Goal: Find specific page/section: Find specific page/section

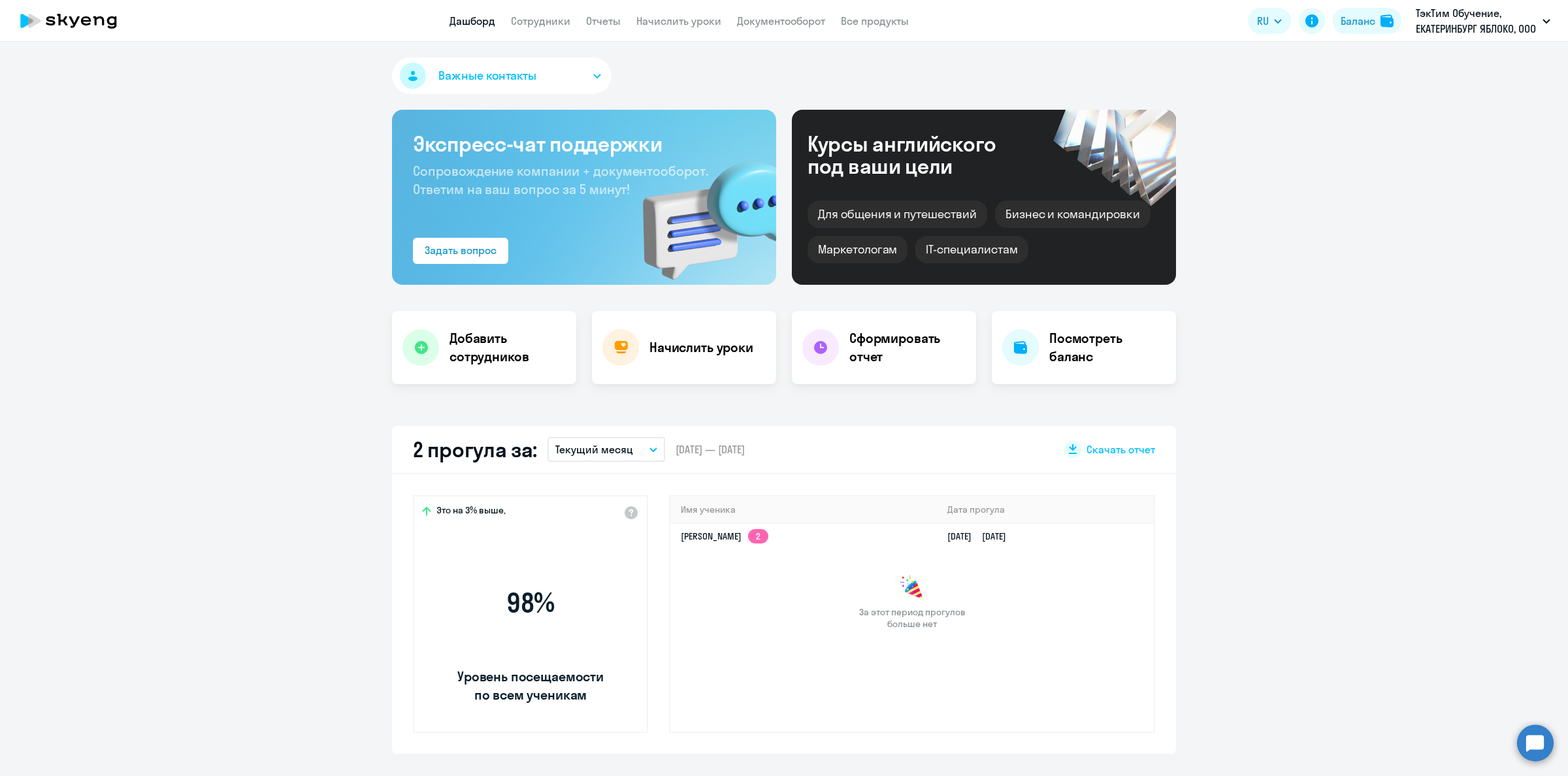
select select "30"
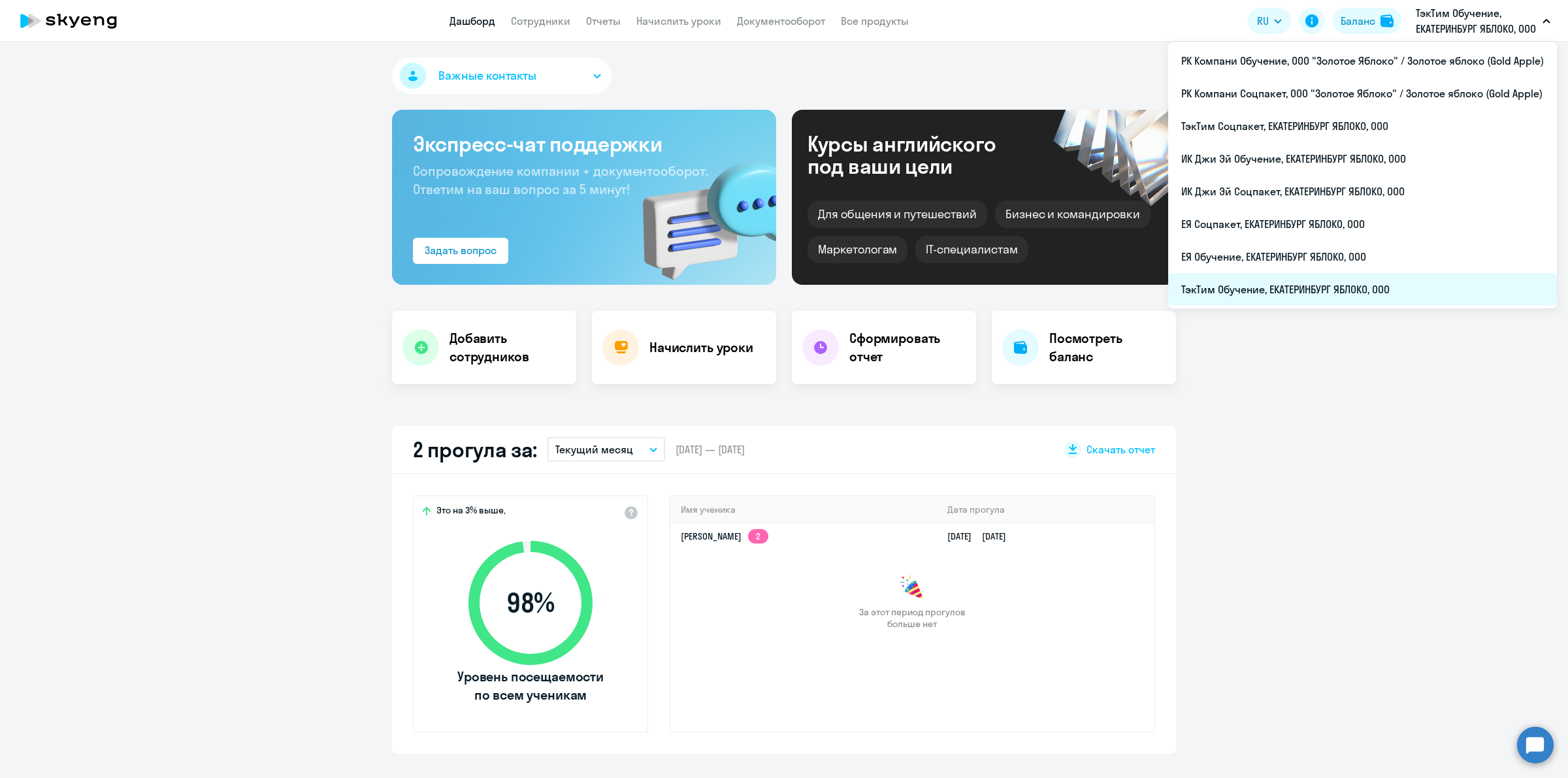
click at [1380, 285] on li "ТэкТим Обучение, ЕКАТЕРИНБУРГ ЯБЛОКО, ООО" at bounding box center [1363, 289] width 389 height 32
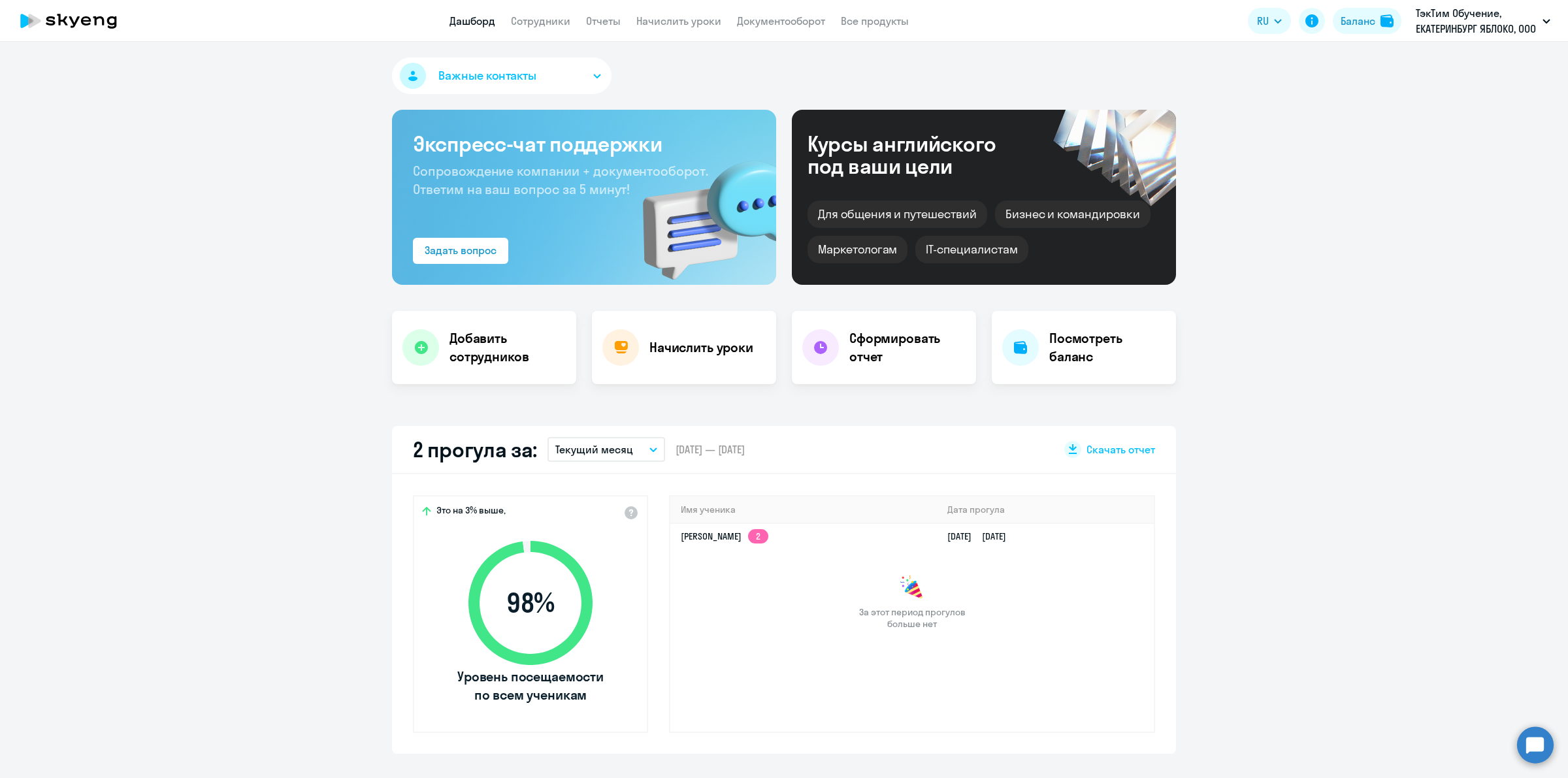
select select "30"
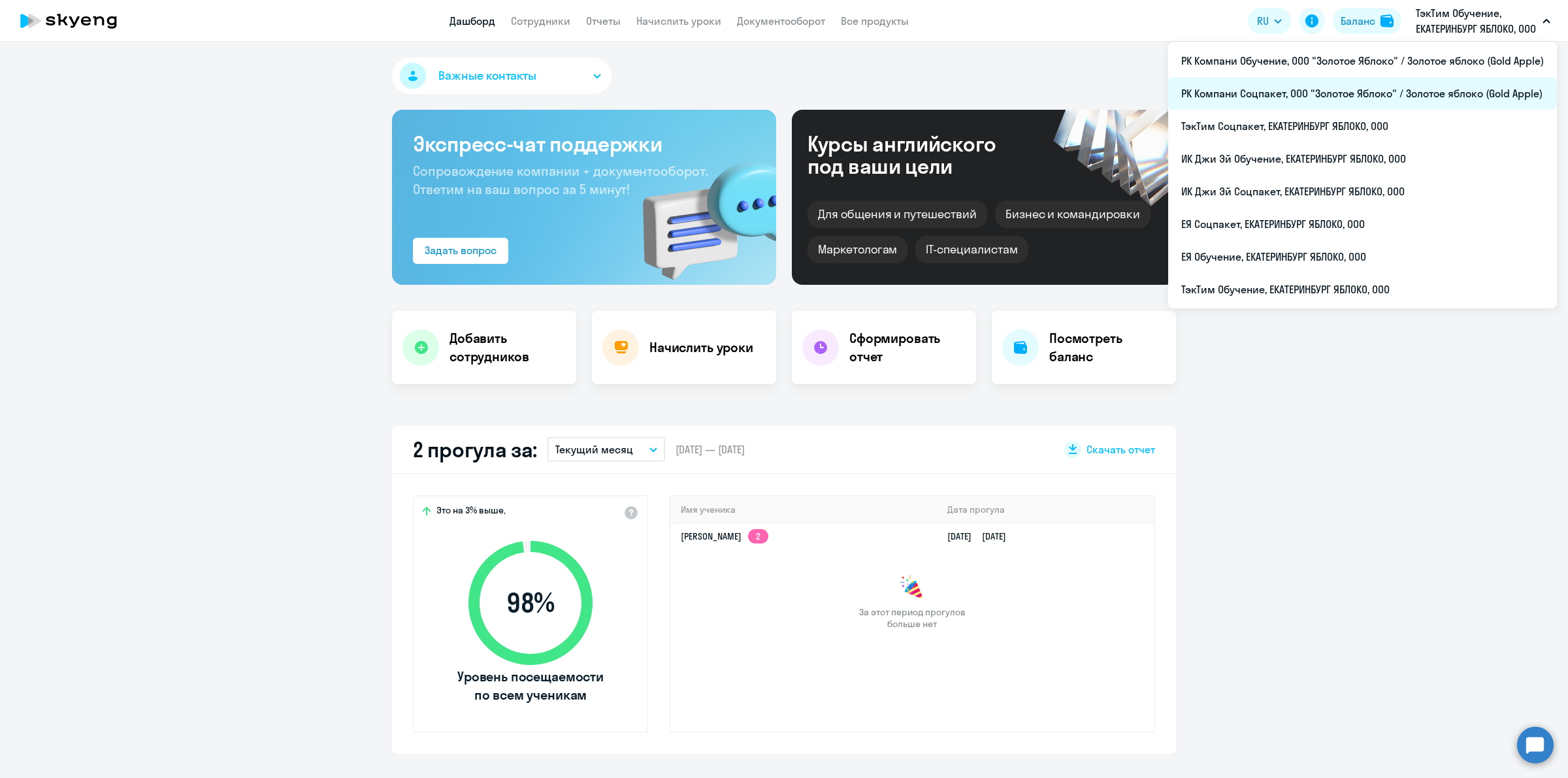
click at [1413, 81] on li "РК Компани Соцпакет, ООО "Золотое Яблоко" / Золотое яблоко (Gold Apple)" at bounding box center [1363, 93] width 389 height 32
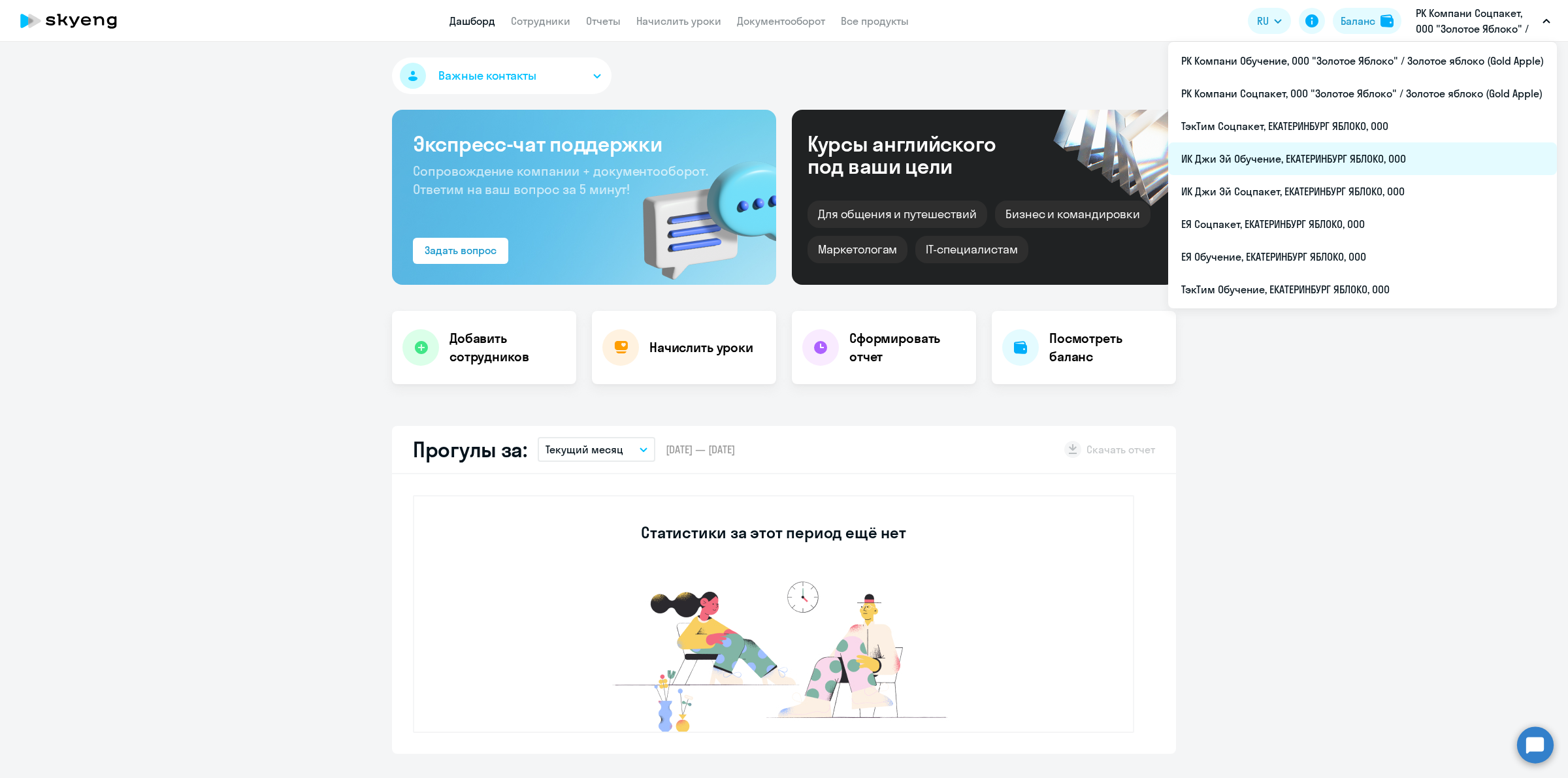
select select "30"
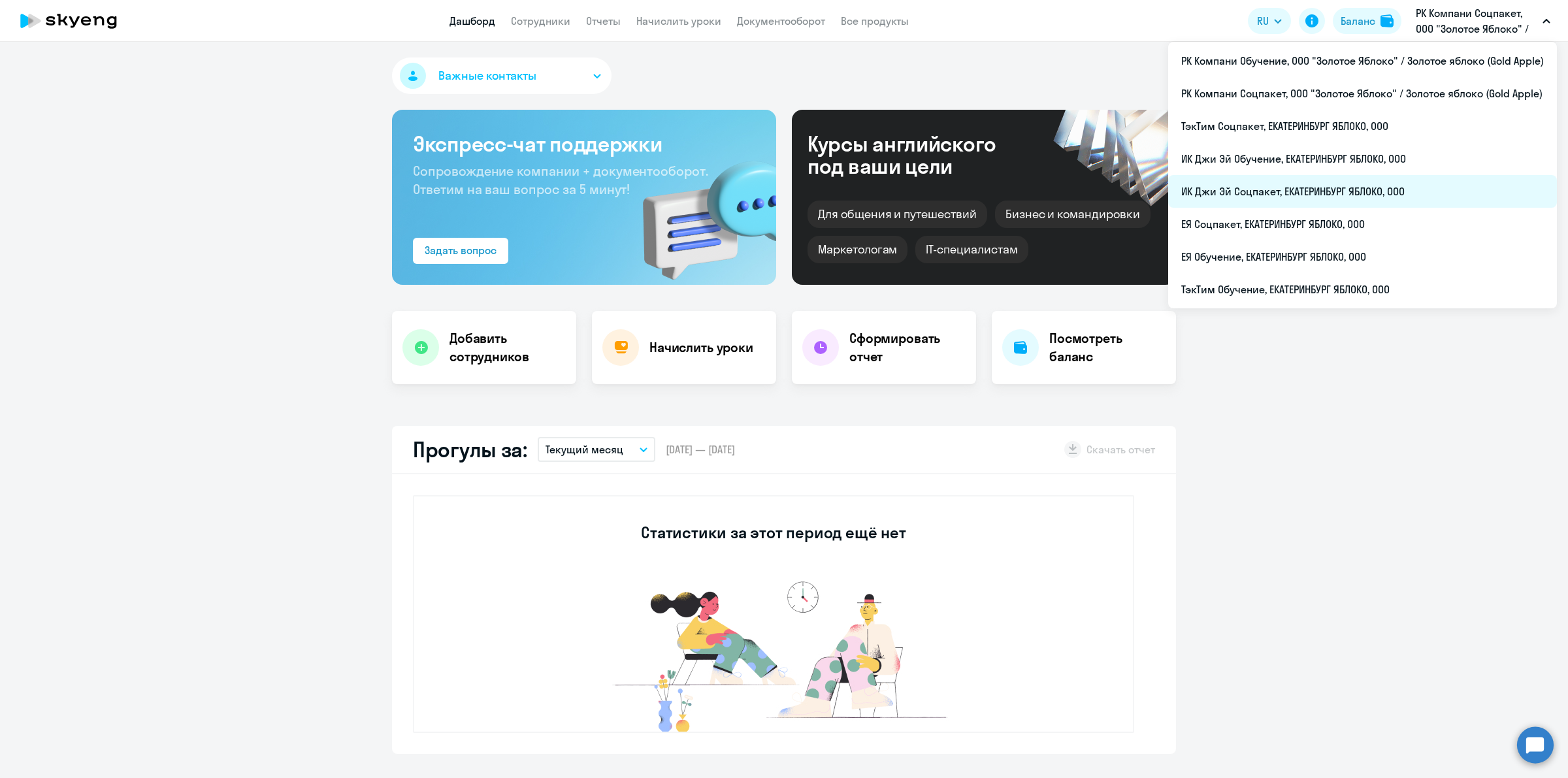
click at [1377, 183] on li "ИК Джи Эй Соцпакет, ЕКАТЕРИНБУРГ ЯБЛОКО, ООО" at bounding box center [1363, 191] width 389 height 32
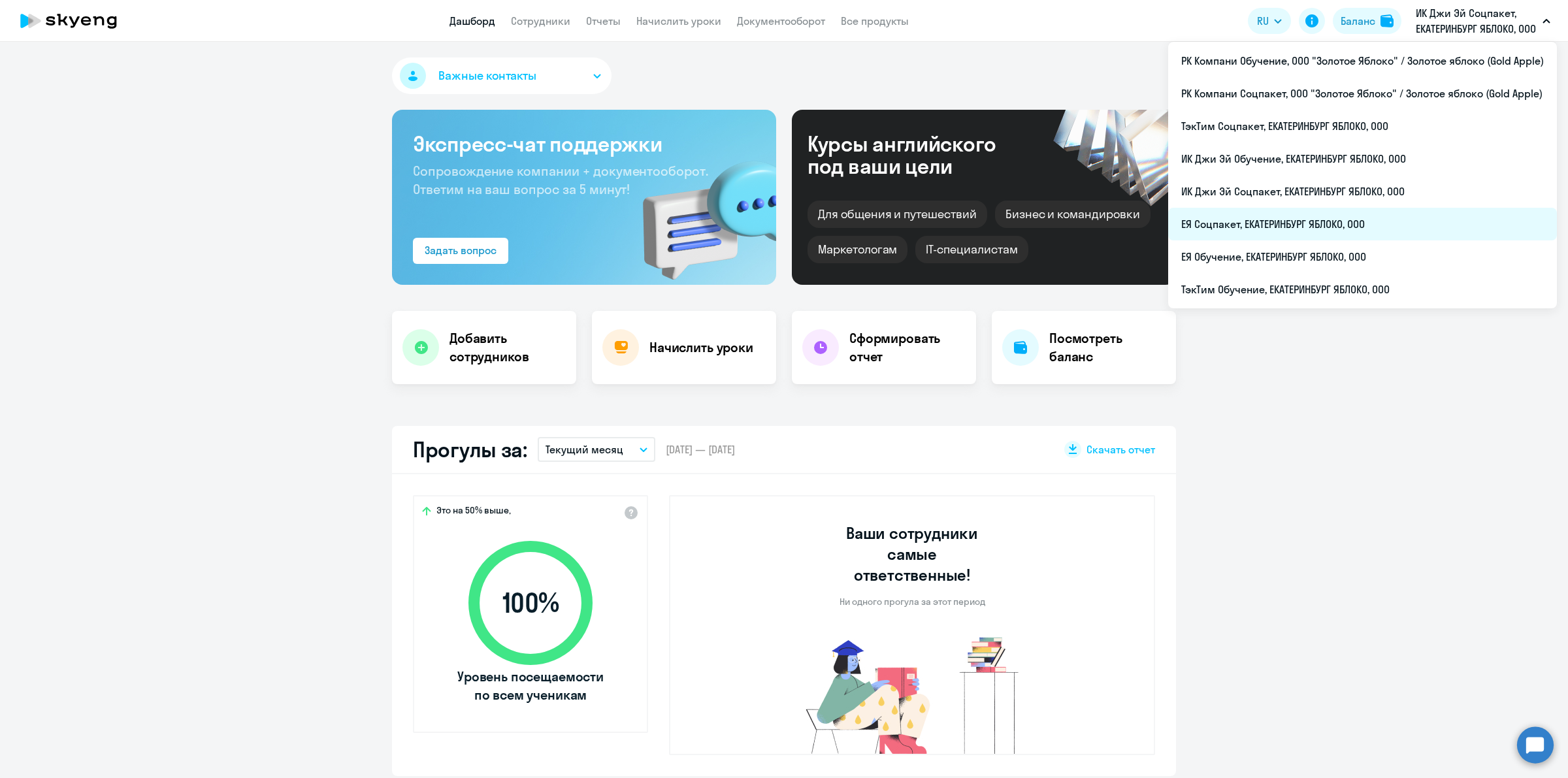
click at [1374, 219] on li "ЕЯ Соцпакет, ЕКАТЕРИНБУРГ ЯБЛОКО, ООО" at bounding box center [1363, 224] width 389 height 32
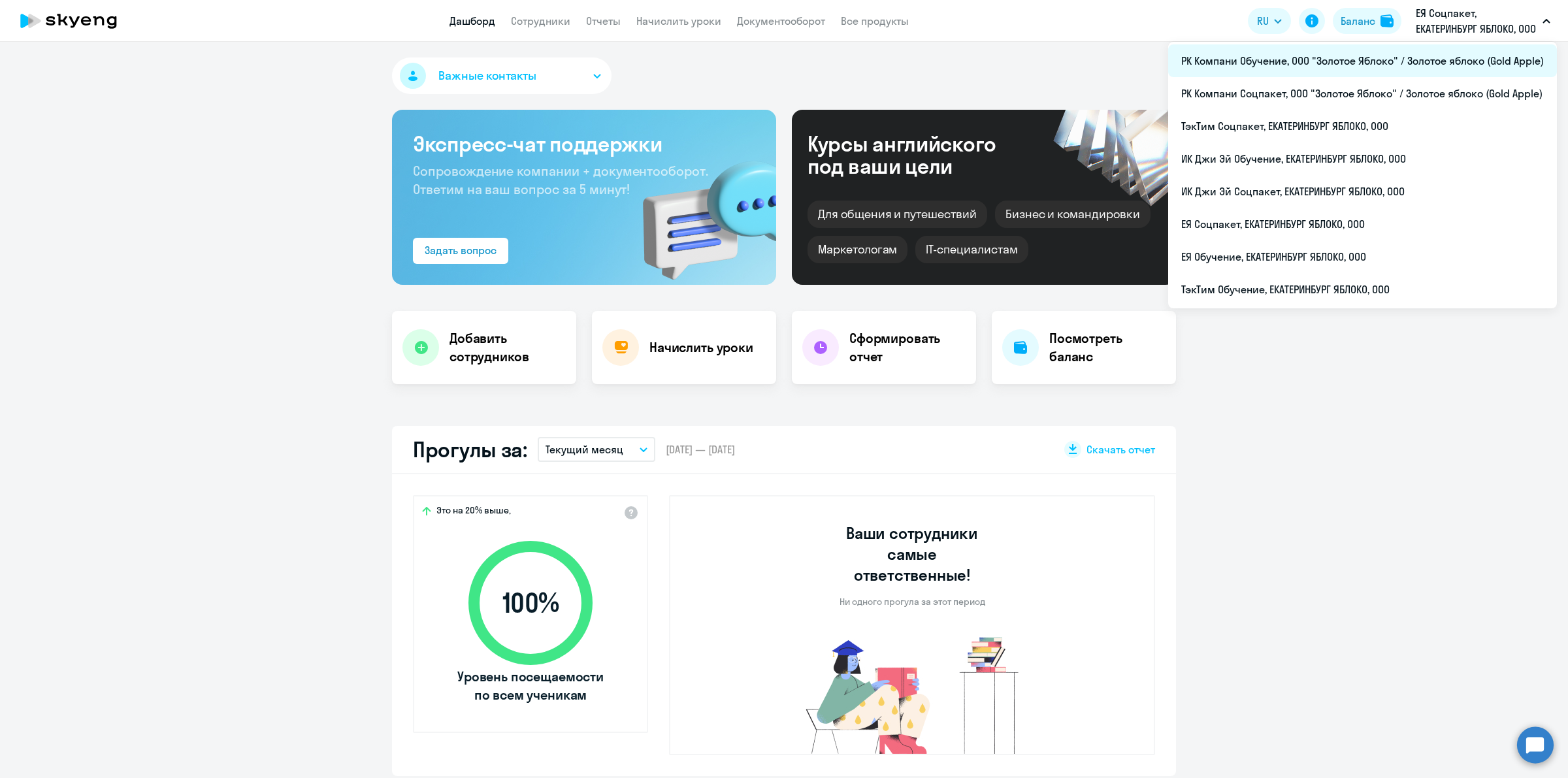
click at [1444, 69] on li "РК Компани Обучение, ООО "Золотое Яблоко" / Золотое яблоко (Gold Apple)" at bounding box center [1363, 60] width 389 height 32
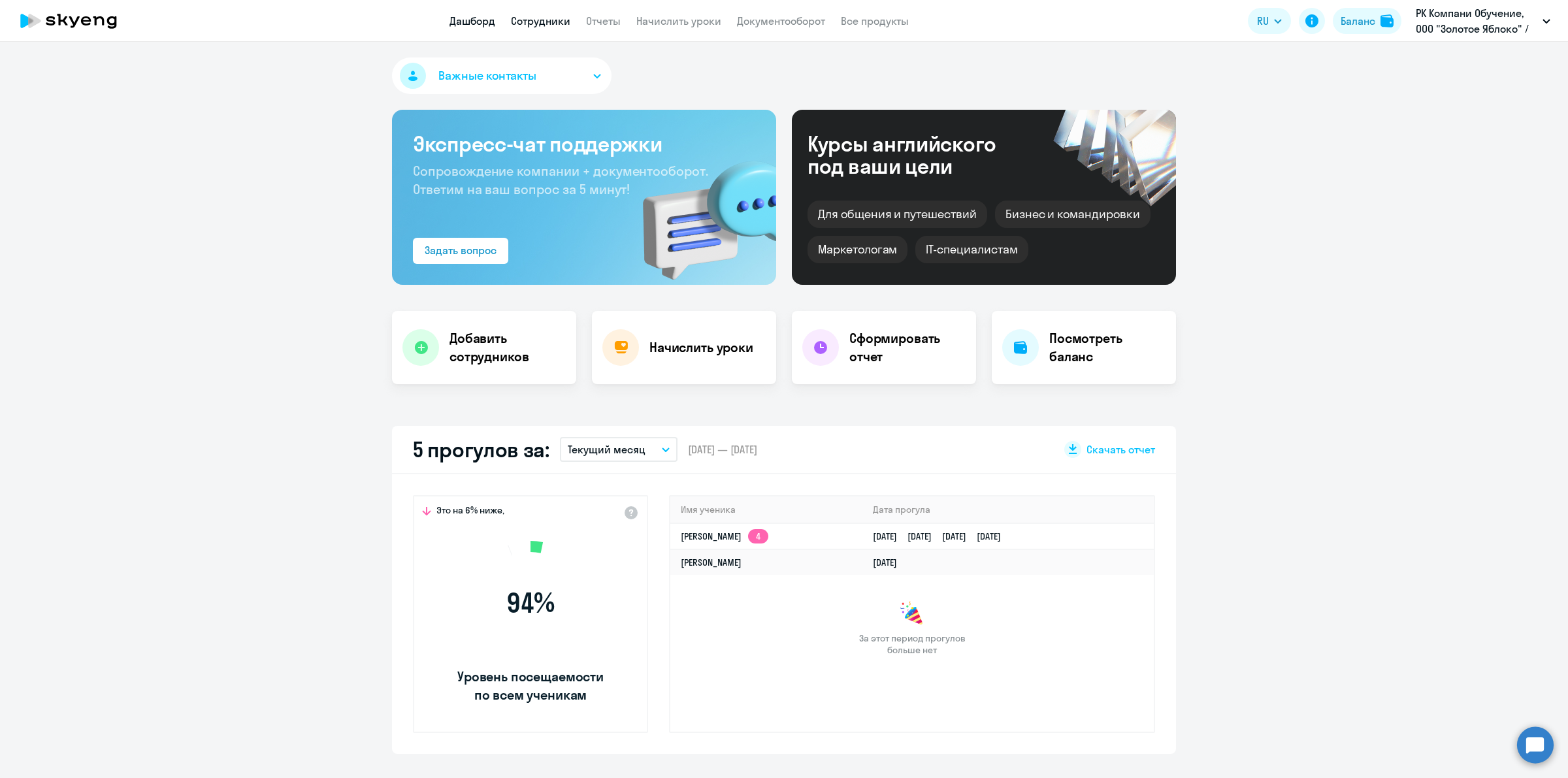
click at [543, 25] on link "Сотрудники" at bounding box center [541, 20] width 60 height 13
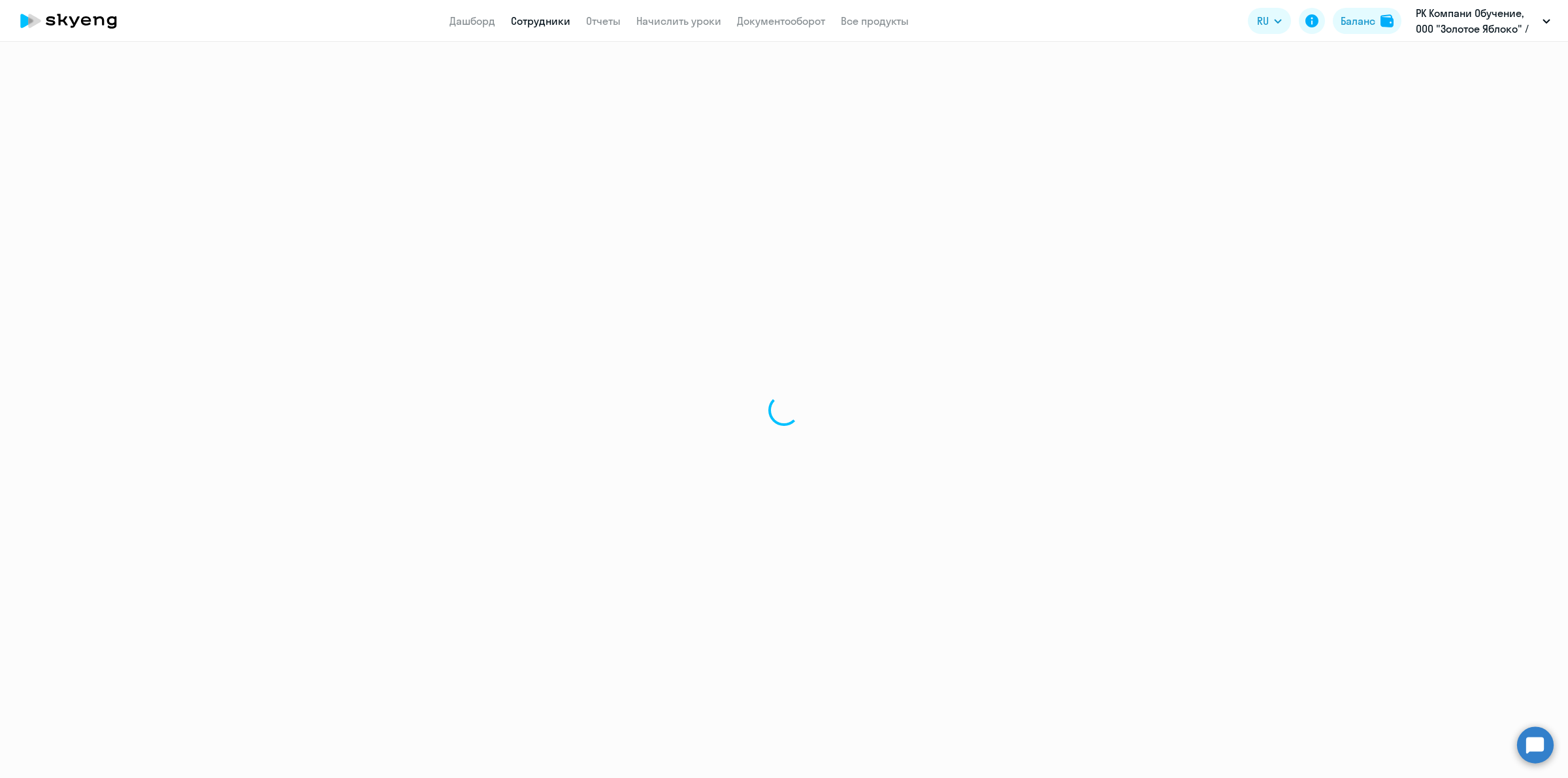
select select "30"
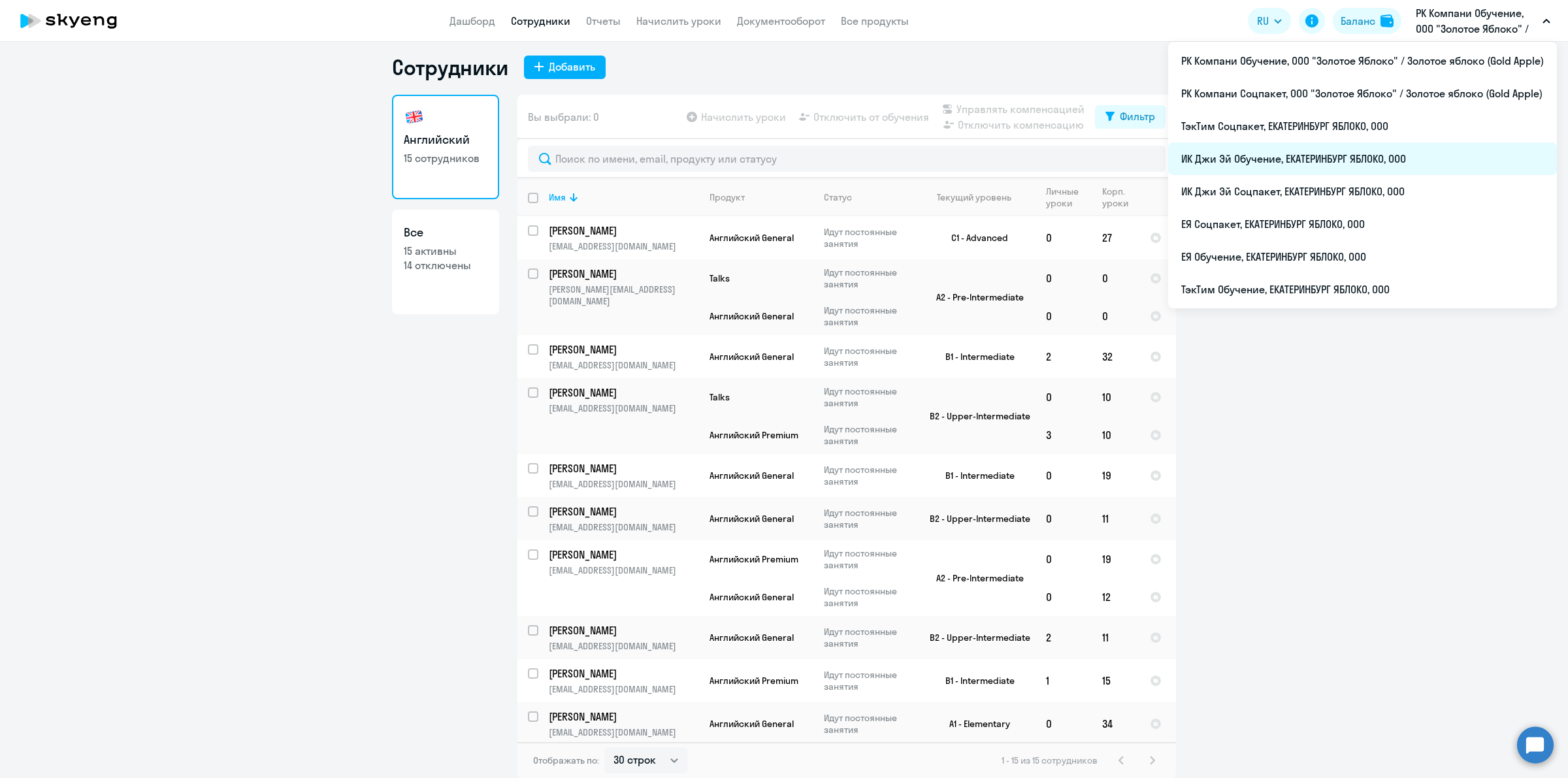
click at [1416, 145] on li "ИК Джи Эй Обучение, ЕКАТЕРИНБУРГ ЯБЛОКО, ООО" at bounding box center [1363, 158] width 389 height 32
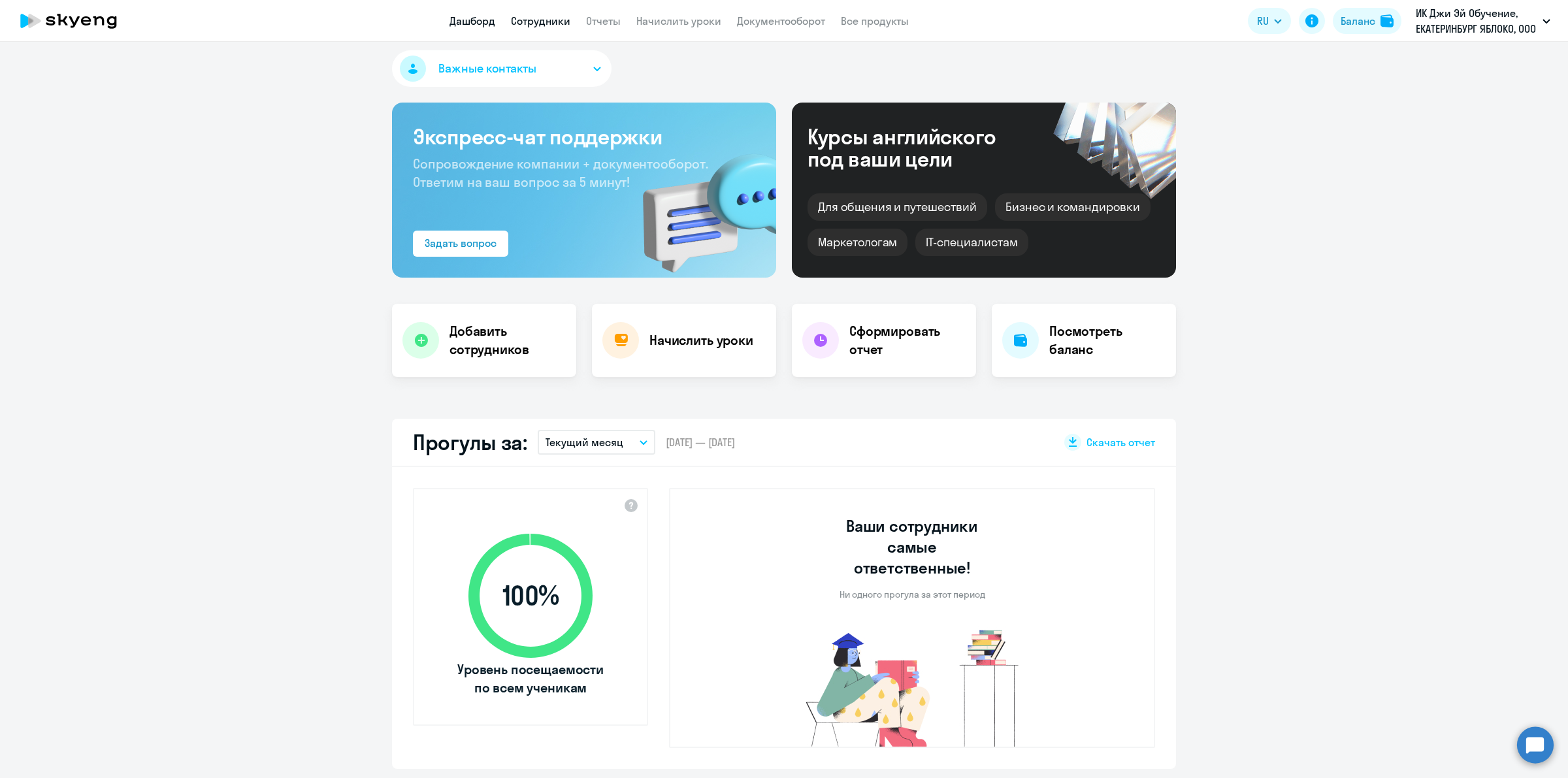
click at [526, 15] on link "Сотрудники" at bounding box center [541, 20] width 60 height 13
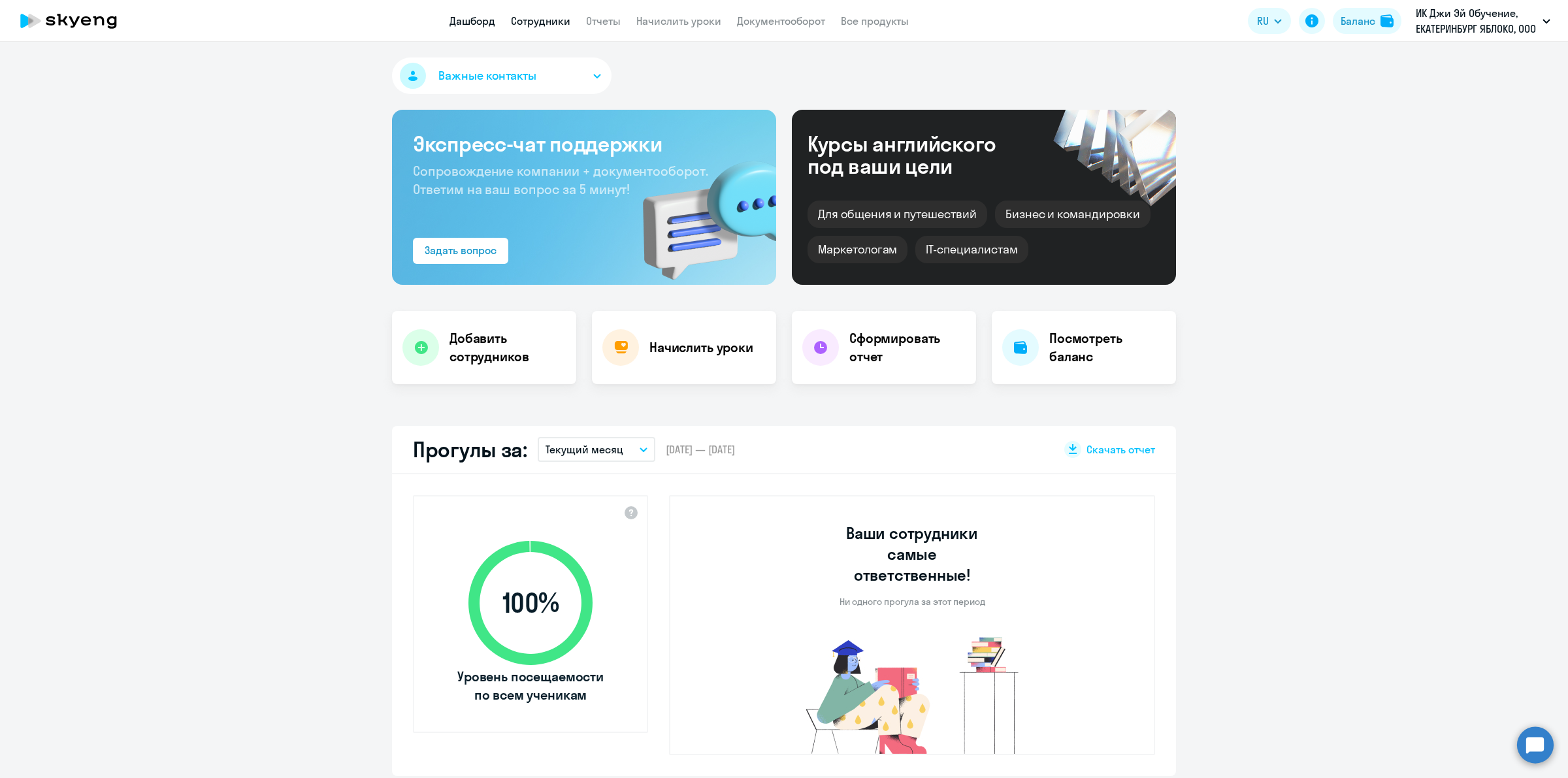
select select "30"
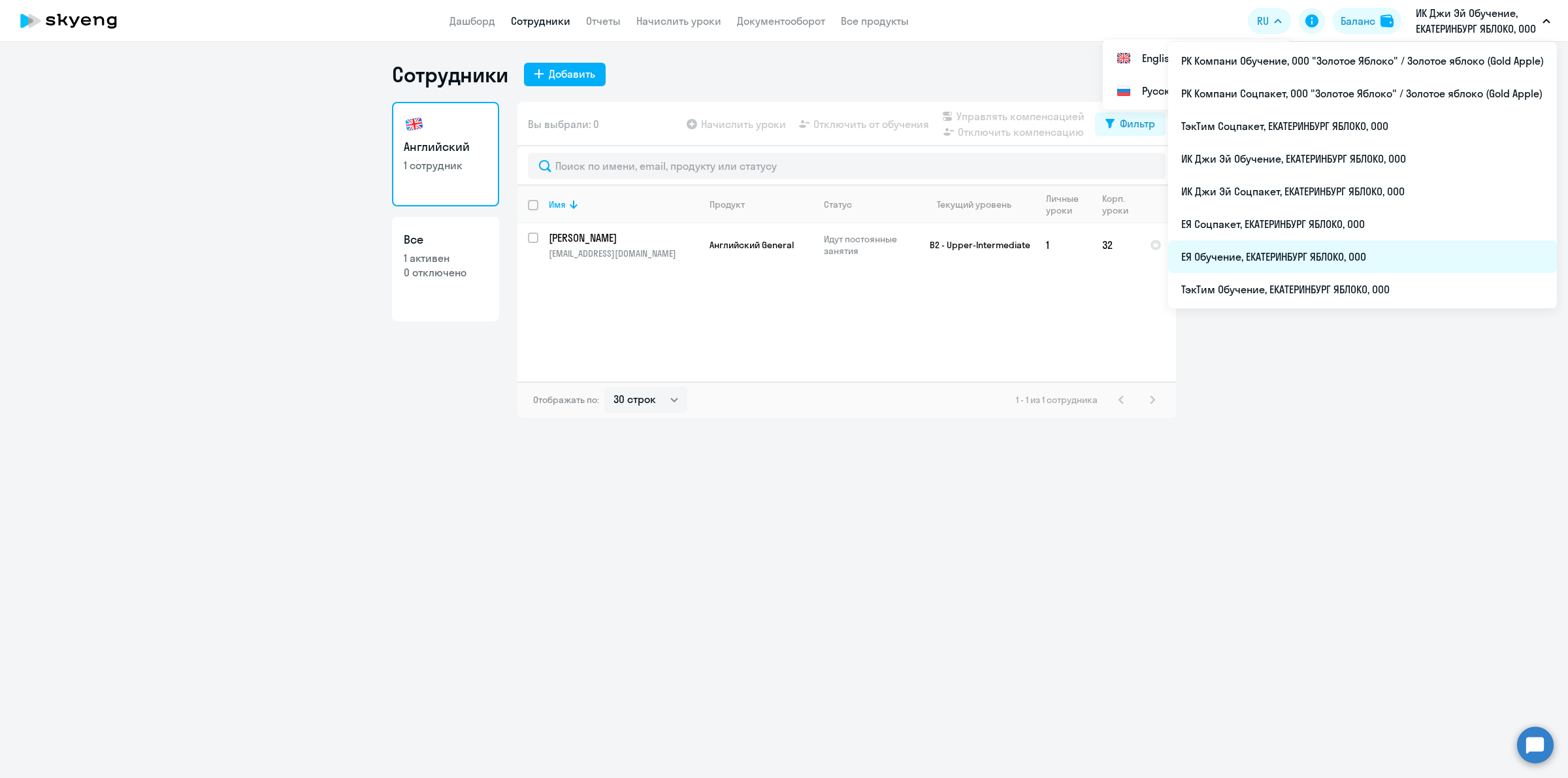
click at [1382, 246] on li "ЕЯ Обучение, ЕКАТЕРИНБУРГ ЯБЛОКО, ООО" at bounding box center [1363, 256] width 389 height 32
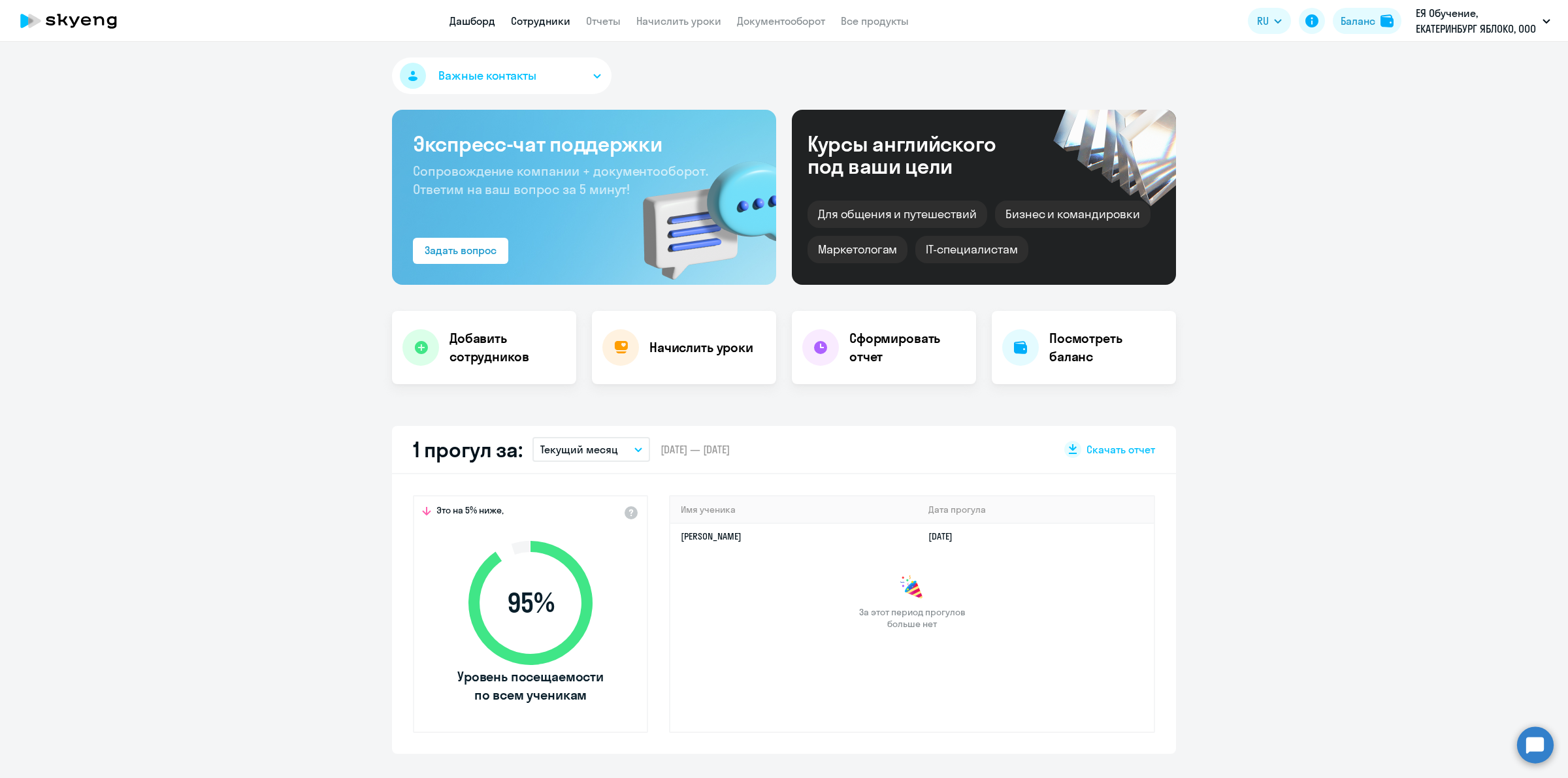
click at [541, 20] on link "Сотрудники" at bounding box center [541, 20] width 60 height 13
select select "30"
